Goal: Task Accomplishment & Management: Manage account settings

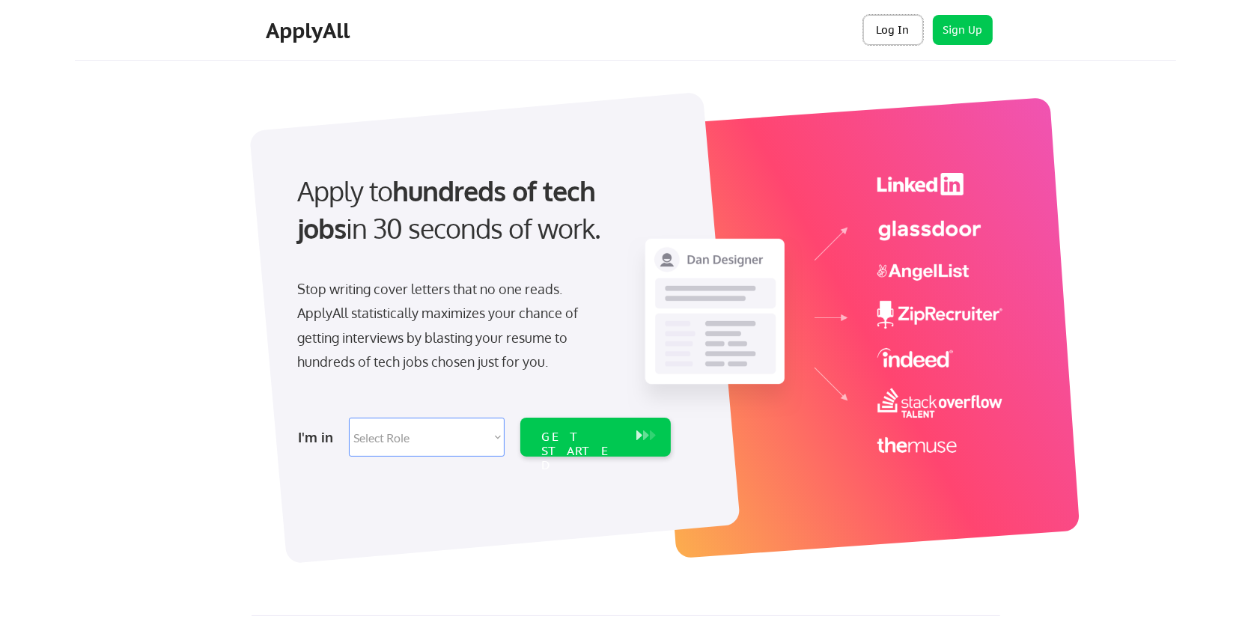
click at [898, 25] on button "Log In" at bounding box center [893, 30] width 60 height 30
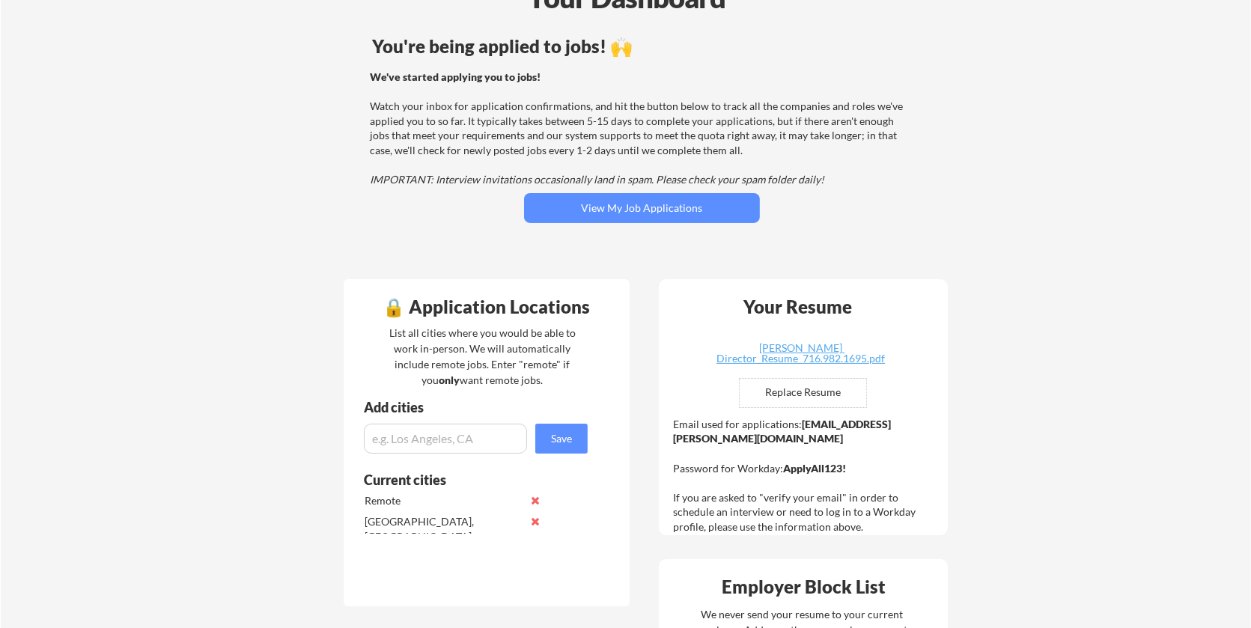
scroll to position [99, 0]
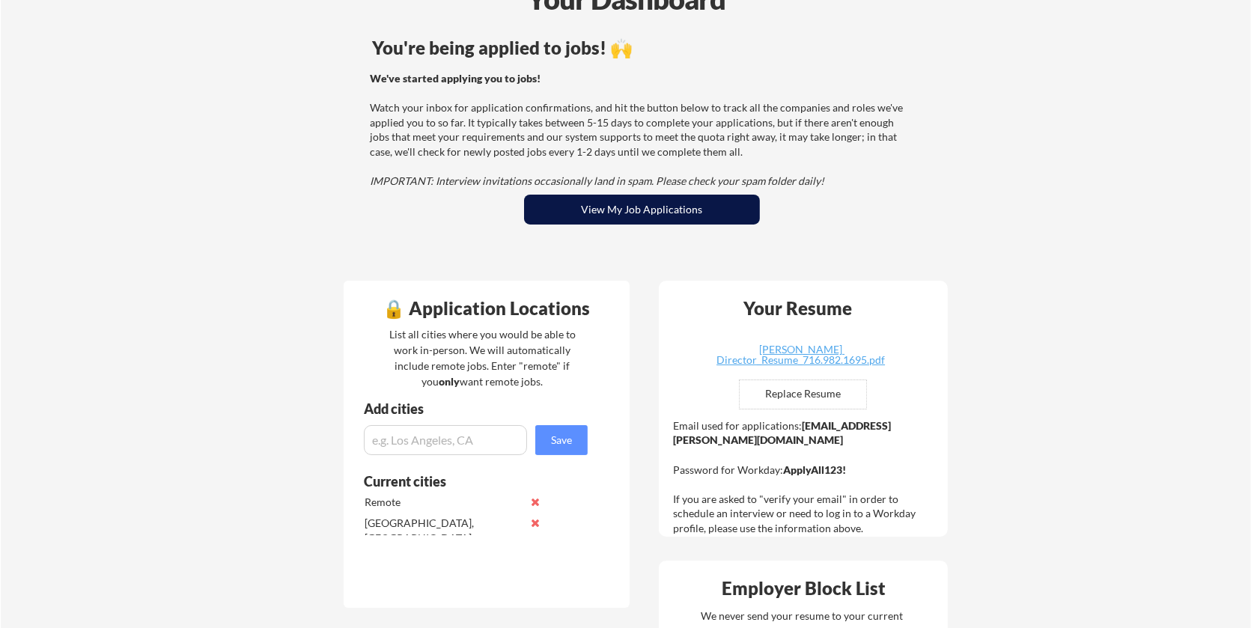
click at [681, 204] on button "View My Job Applications" at bounding box center [642, 210] width 236 height 30
